Goal: Task Accomplishment & Management: Use online tool/utility

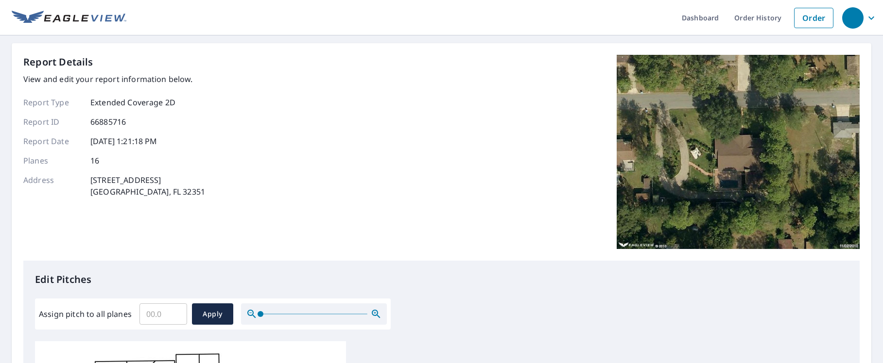
scroll to position [97, 0]
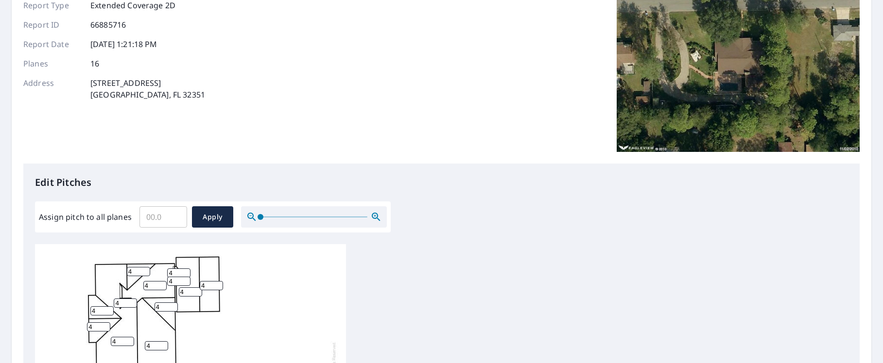
click at [181, 222] on input "Assign pitch to all planes" at bounding box center [163, 217] width 48 height 27
type input "5"
click at [204, 219] on span "Apply" at bounding box center [213, 217] width 26 height 12
type input "5"
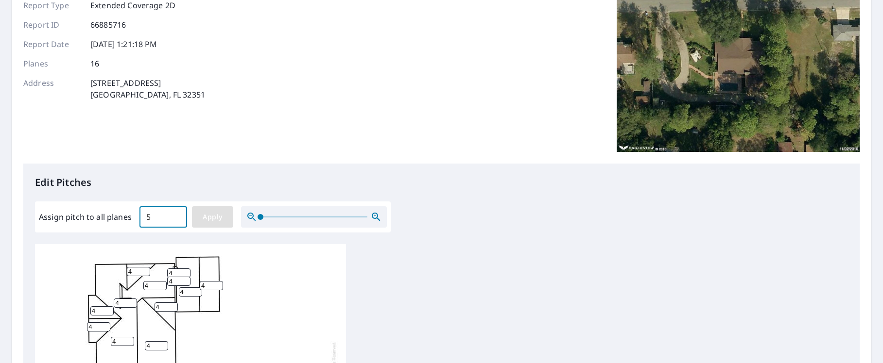
type input "5"
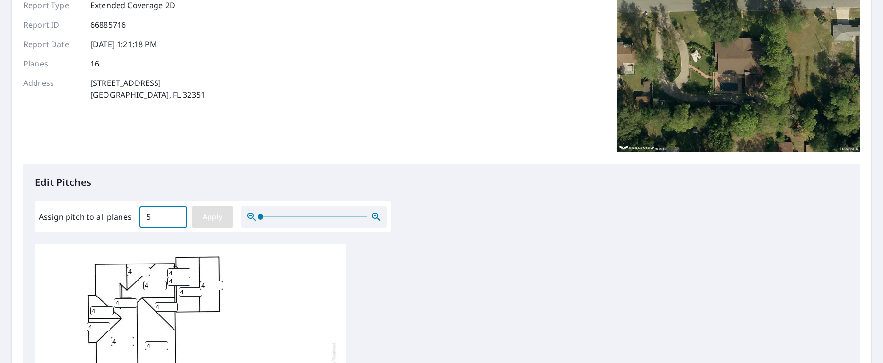
type input "5"
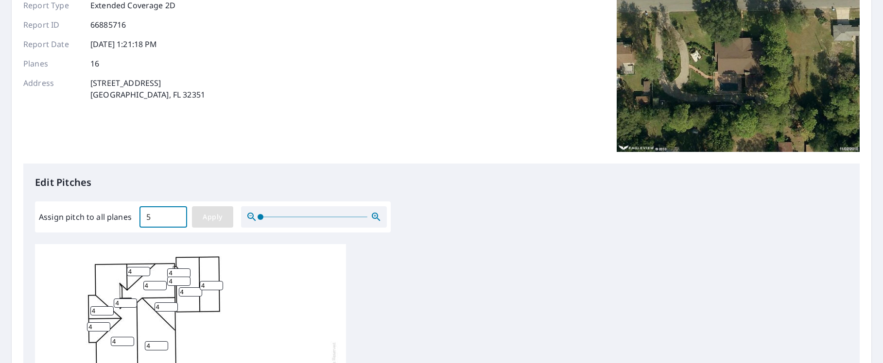
type input "5"
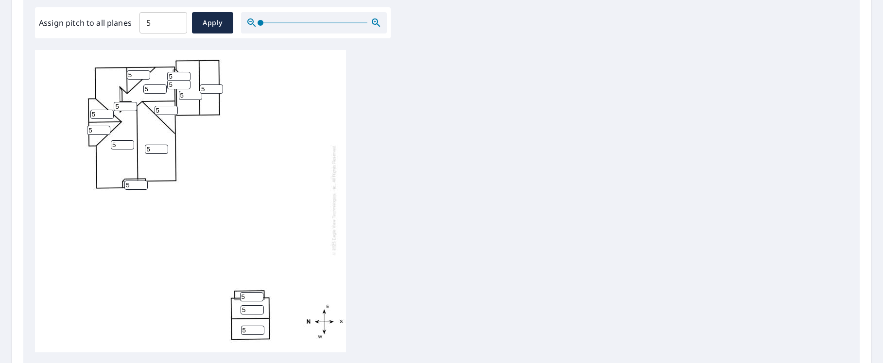
scroll to position [10, 0]
click at [218, 22] on span "Apply" at bounding box center [213, 23] width 26 height 12
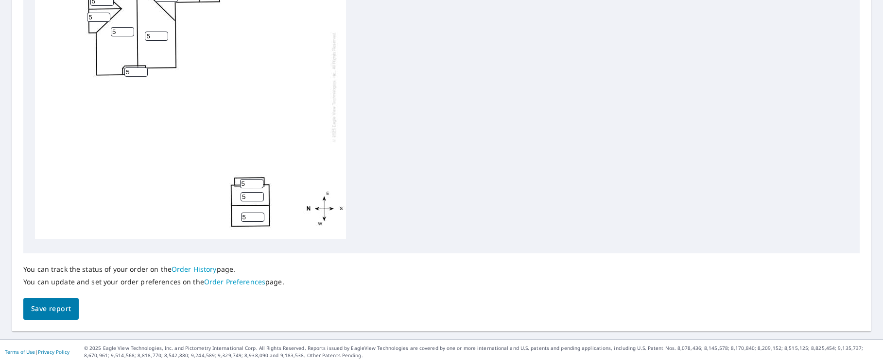
scroll to position [406, 0]
click at [40, 304] on span "Save report" at bounding box center [51, 308] width 40 height 12
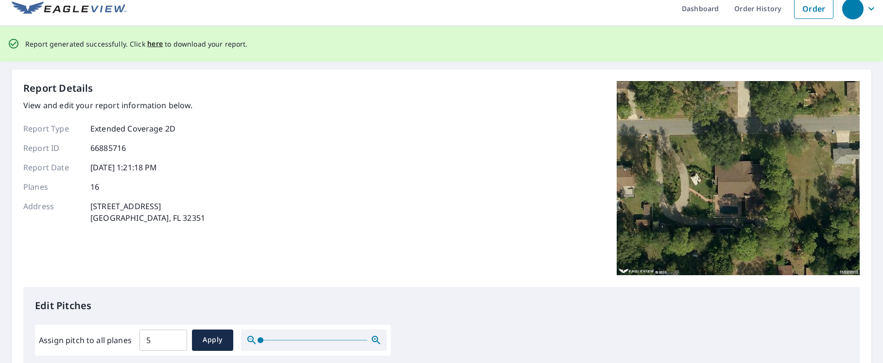
scroll to position [0, 0]
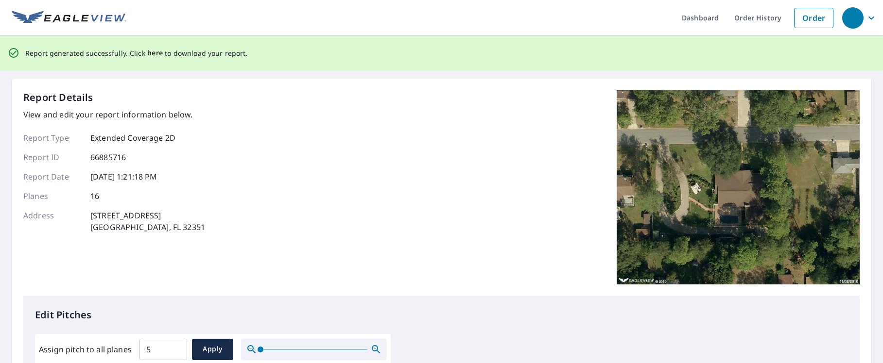
click at [153, 51] on span "here" at bounding box center [155, 53] width 16 height 12
